Goal: Contribute content: Add original content to the website for others to see

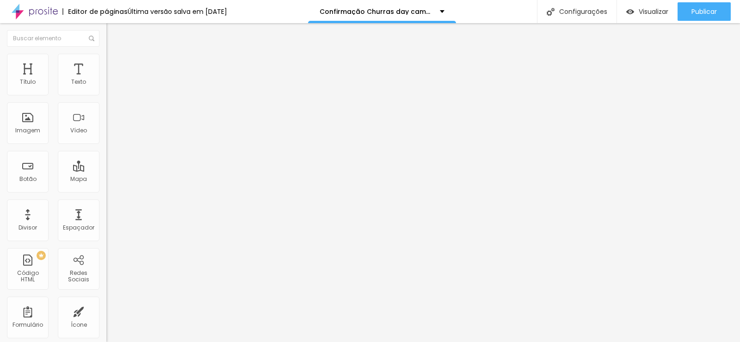
click at [110, 86] on icon "button" at bounding box center [113, 83] width 6 height 6
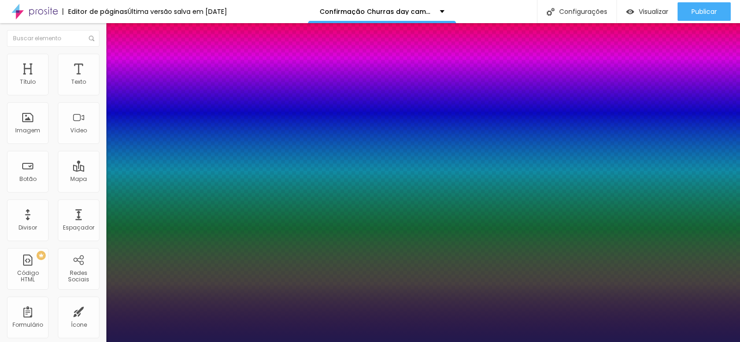
type input "14"
click at [357, 341] on div at bounding box center [370, 342] width 740 height 0
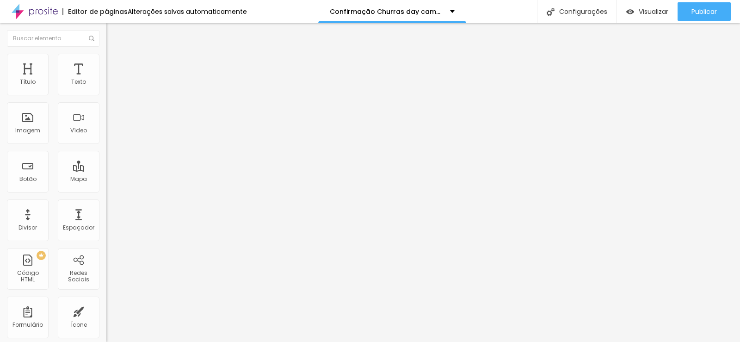
click at [111, 85] on icon "button" at bounding box center [113, 83] width 4 height 4
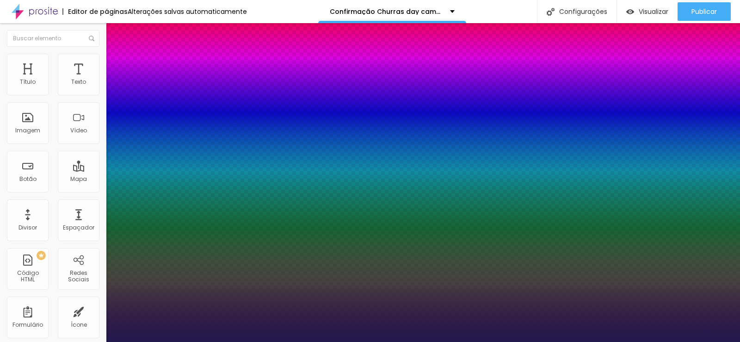
type input "15"
type input "16"
type input "17"
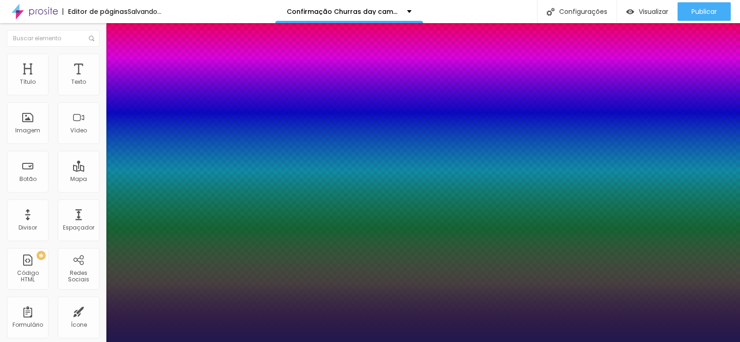
type input "17"
type input "18"
type input "20"
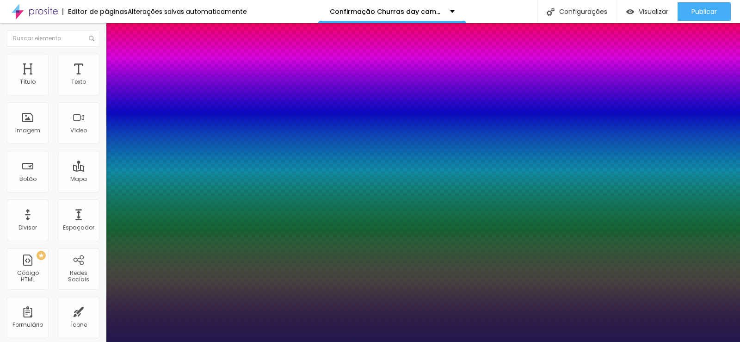
drag, startPoint x: 123, startPoint y: 155, endPoint x: 128, endPoint y: 156, distance: 4.6
type input "20"
click at [367, 341] on div at bounding box center [370, 342] width 740 height 0
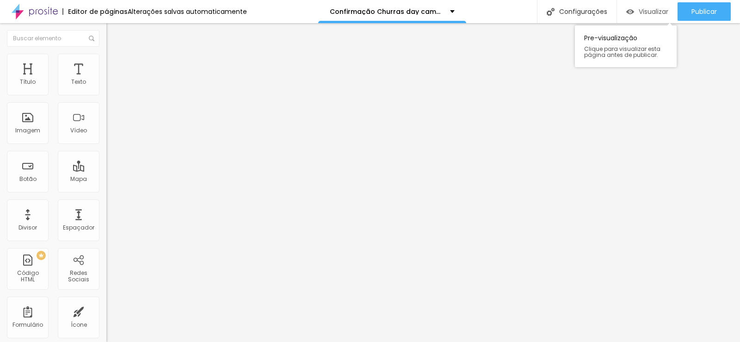
click at [645, 9] on span "Visualizar" at bounding box center [654, 11] width 30 height 7
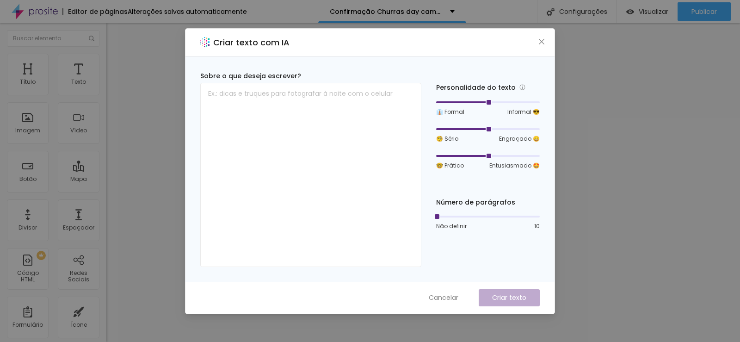
click at [604, 184] on div "Criar texto com IA Sobre o que deseja escrever? Personalidade do texto 👔 Formal…" at bounding box center [370, 171] width 740 height 342
click at [540, 44] on icon "close" at bounding box center [541, 41] width 7 height 7
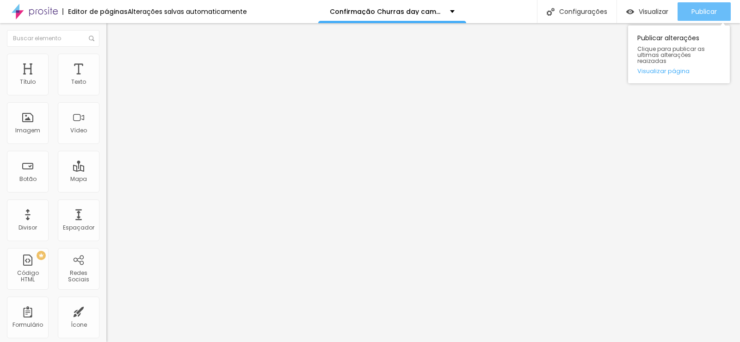
click at [684, 12] on button "Publicar" at bounding box center [703, 11] width 53 height 18
click at [698, 12] on span "Publicar" at bounding box center [703, 11] width 25 height 7
click at [701, 6] on div "Publicar" at bounding box center [703, 11] width 25 height 18
